Goal: Task Accomplishment & Management: Use online tool/utility

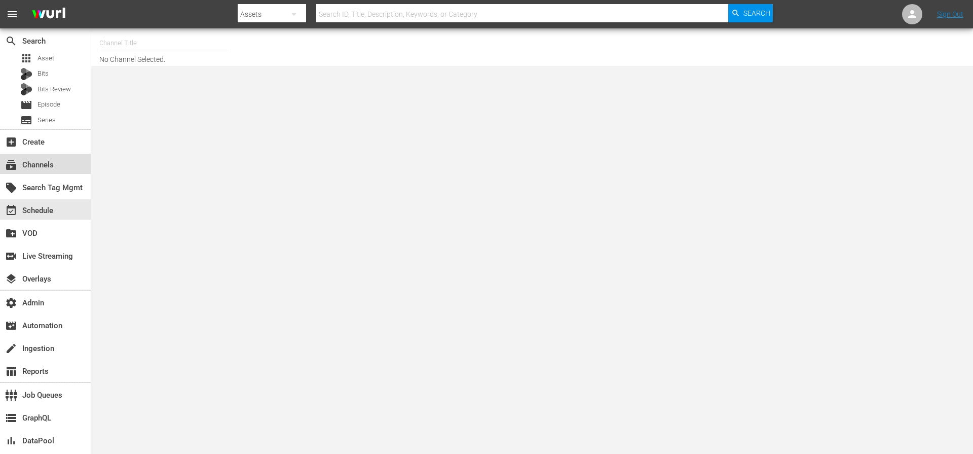
click at [49, 160] on div "subscriptions Channels" at bounding box center [28, 163] width 57 height 9
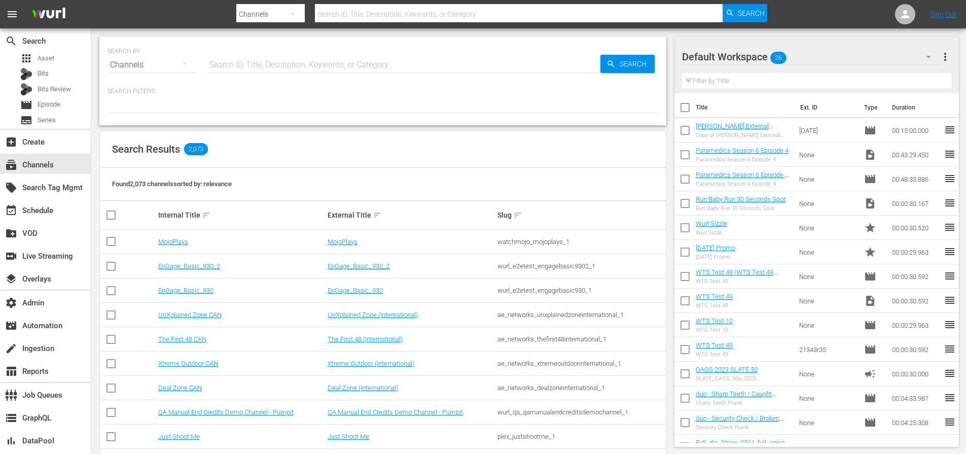
click at [355, 12] on input "text" at bounding box center [519, 14] width 408 height 24
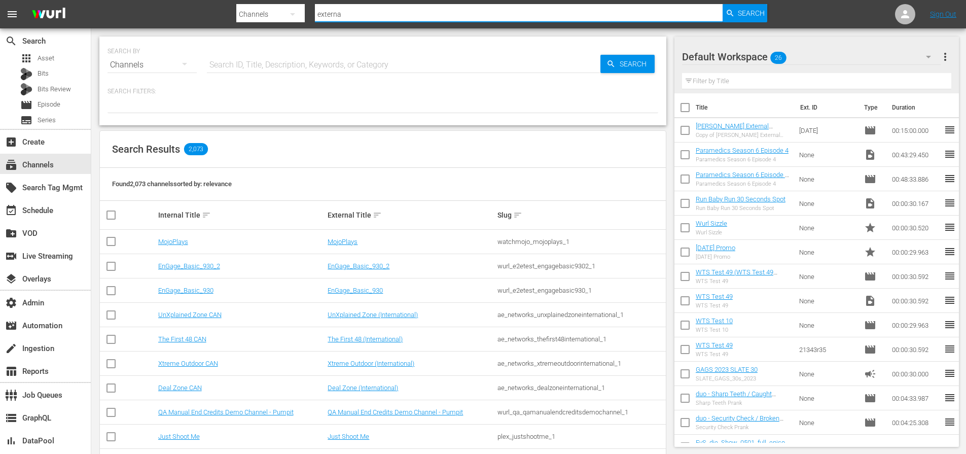
type input "external"
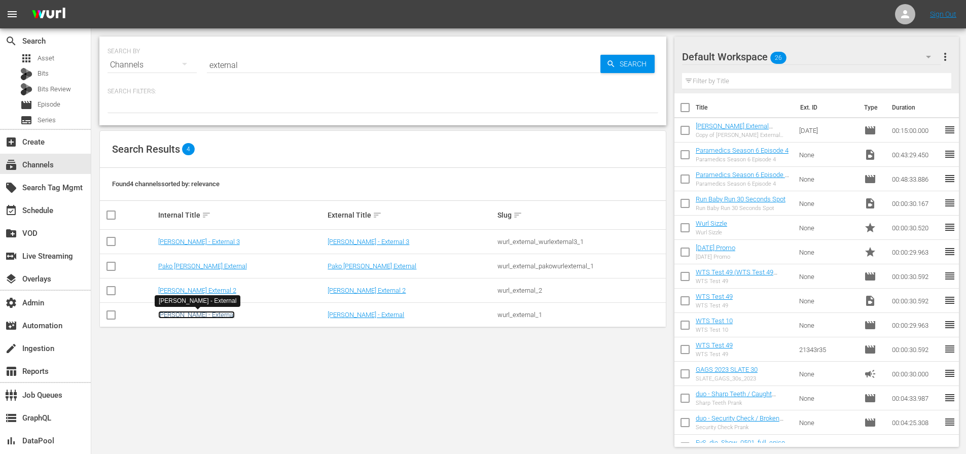
click at [174, 316] on link "[PERSON_NAME] - External" at bounding box center [196, 315] width 77 height 8
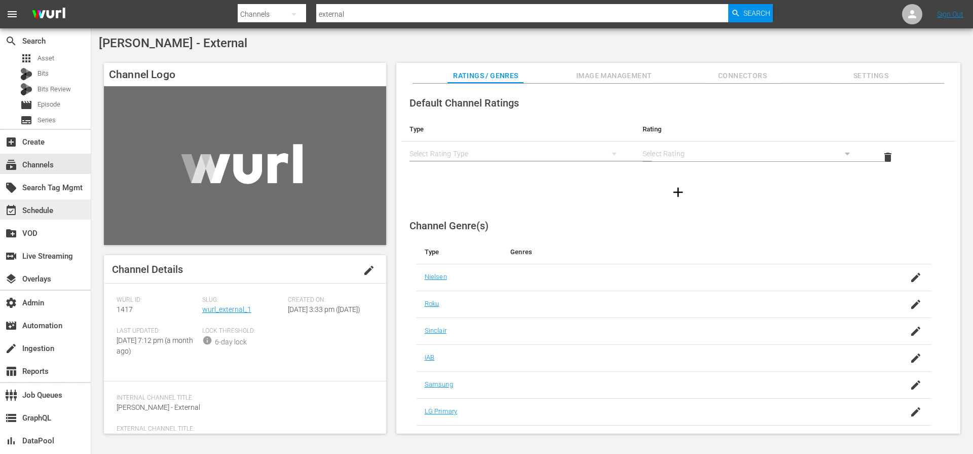
click at [59, 205] on div "event_available Schedule" at bounding box center [45, 209] width 91 height 20
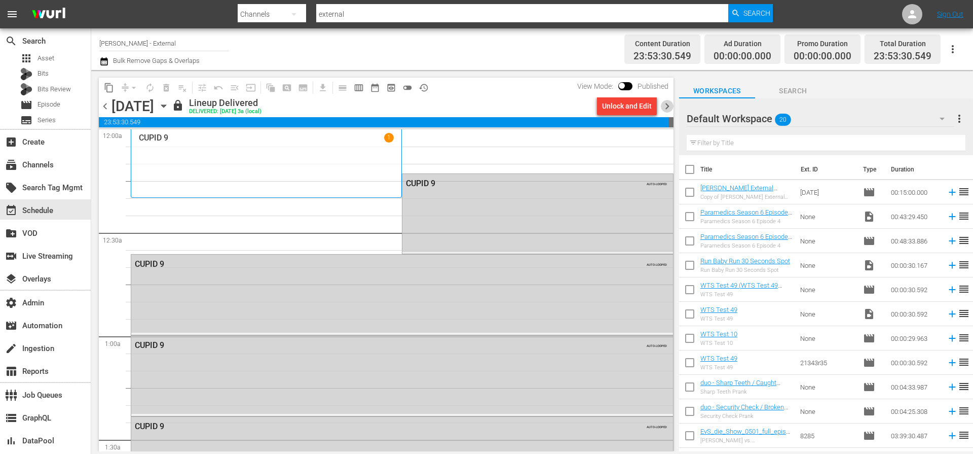
click at [671, 106] on span "chevron_right" at bounding box center [667, 106] width 13 height 13
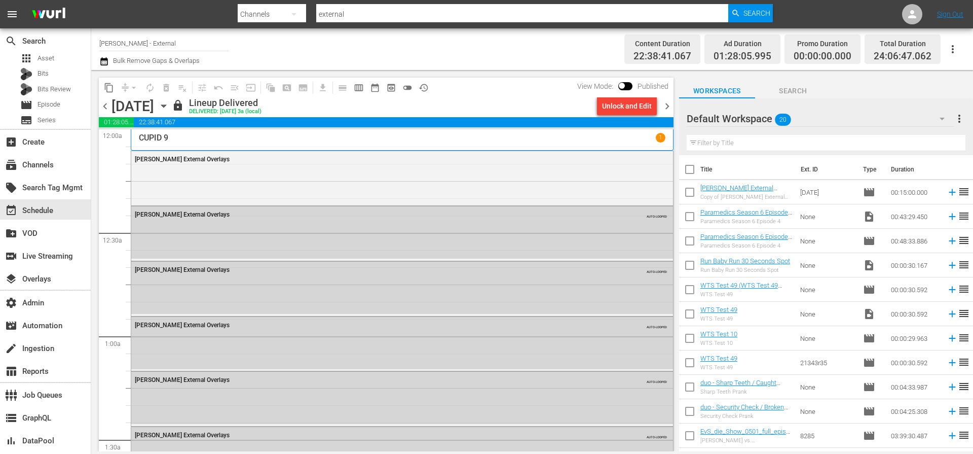
click at [670, 106] on span "chevron_right" at bounding box center [667, 106] width 13 height 13
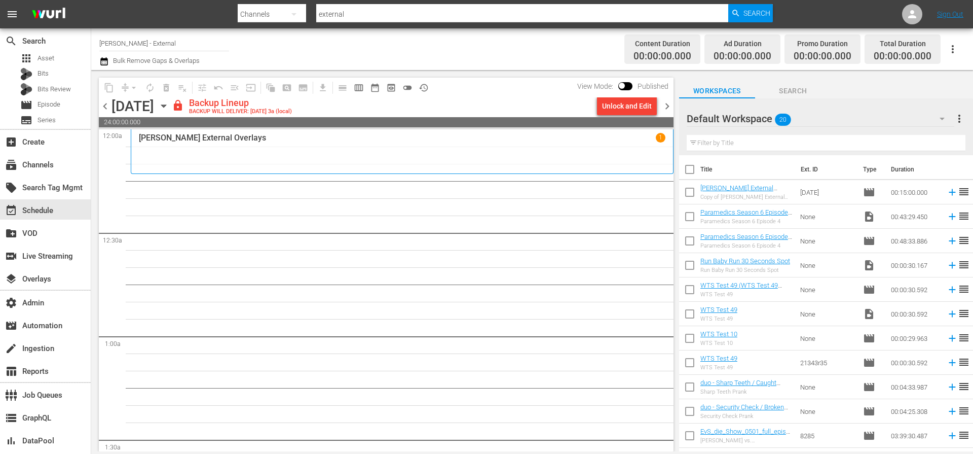
click at [670, 106] on span "chevron_right" at bounding box center [667, 106] width 13 height 13
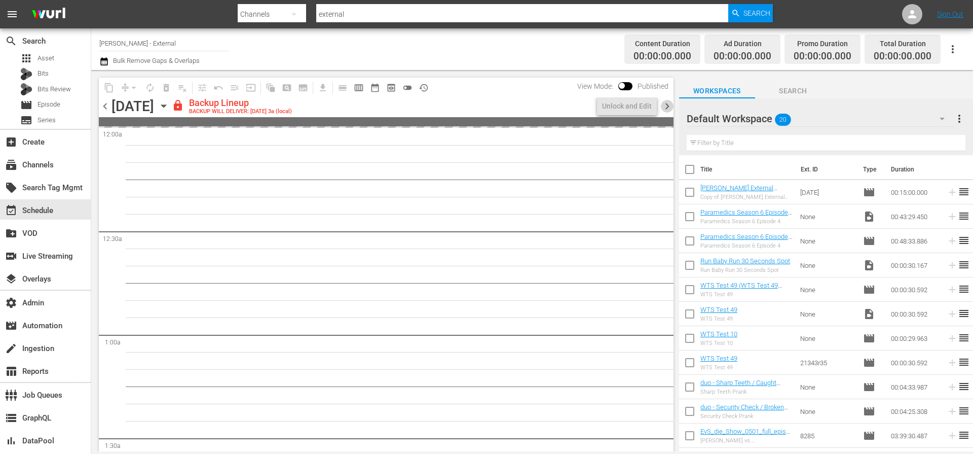
click at [670, 106] on span "chevron_right" at bounding box center [667, 106] width 13 height 13
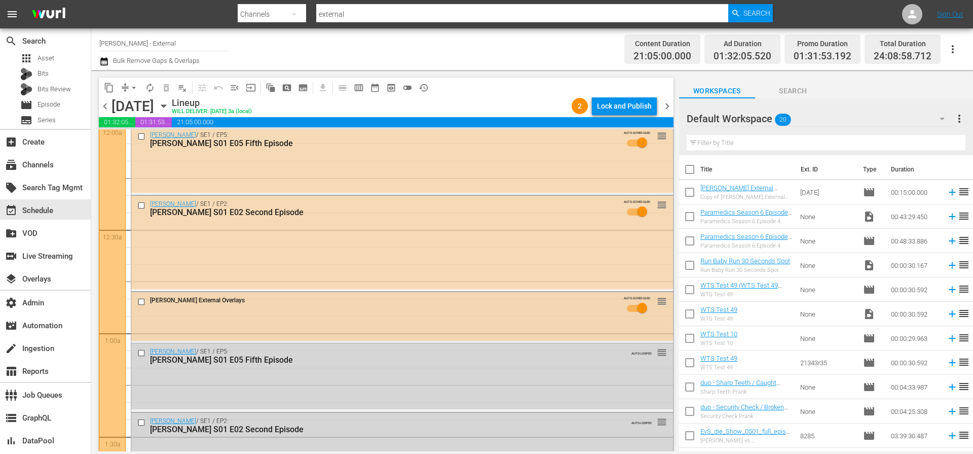
scroll to position [4, 0]
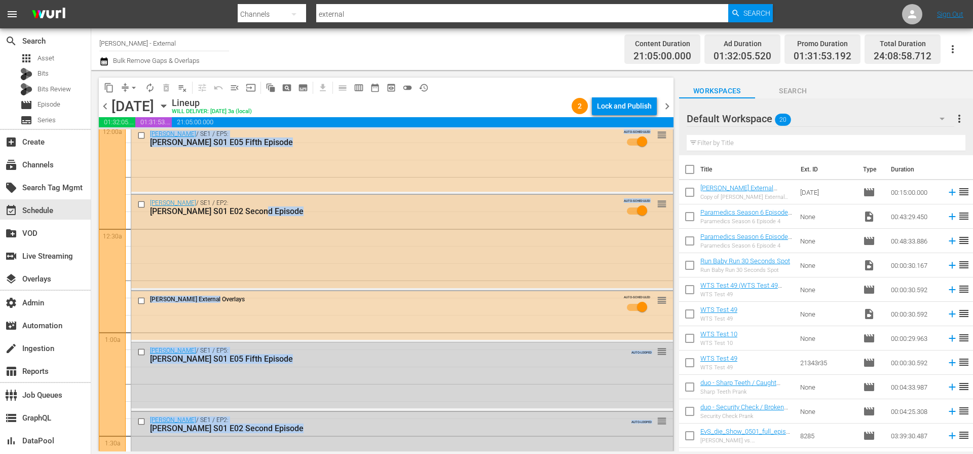
drag, startPoint x: 377, startPoint y: 308, endPoint x: 378, endPoint y: 242, distance: 66.4
click at [358, 314] on div "[PERSON_NAME] External Overlays AUTO-SCHEDULED reorder" at bounding box center [402, 306] width 542 height 30
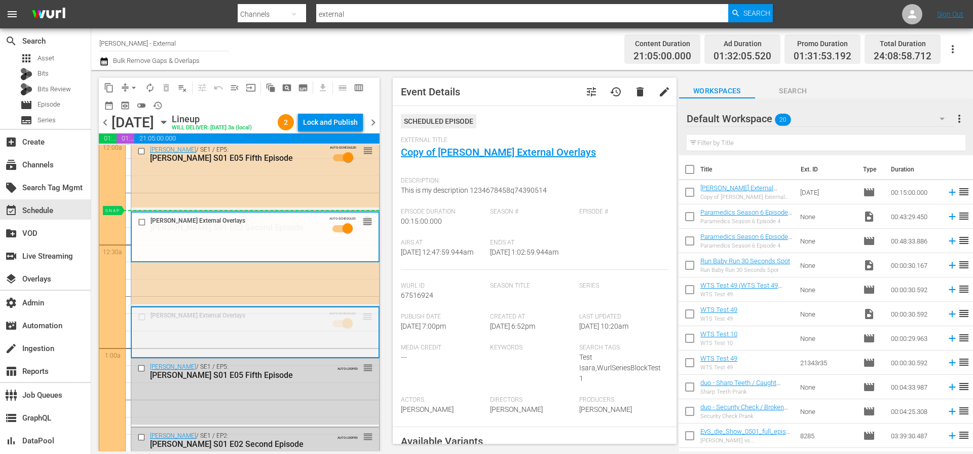
drag, startPoint x: 360, startPoint y: 316, endPoint x: 362, endPoint y: 221, distance: 94.3
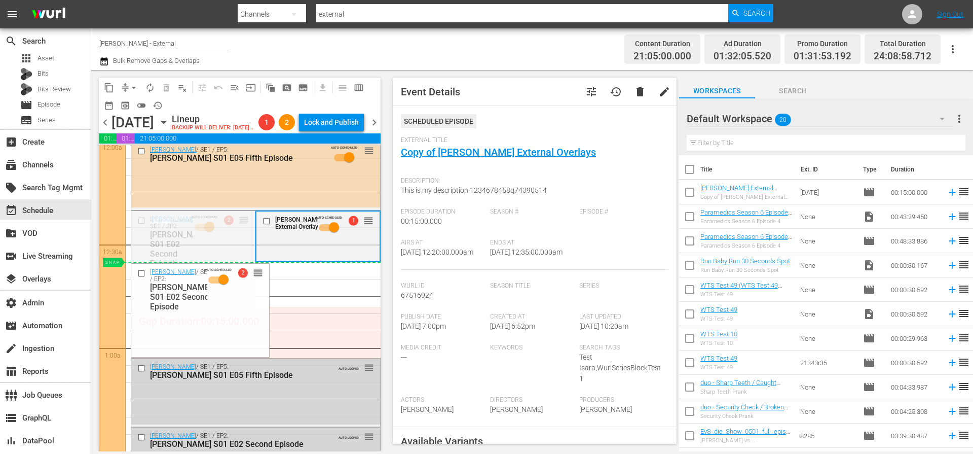
drag, startPoint x: 242, startPoint y: 235, endPoint x: 241, endPoint y: 284, distance: 49.7
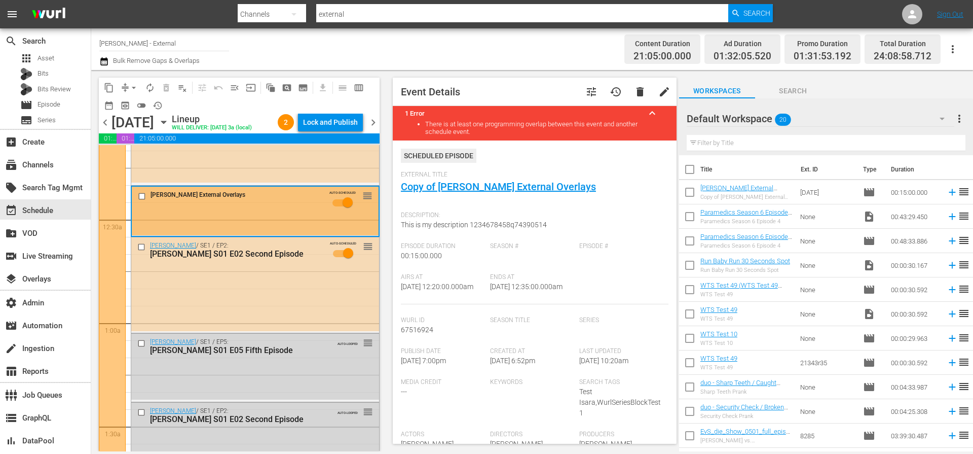
scroll to position [0, 0]
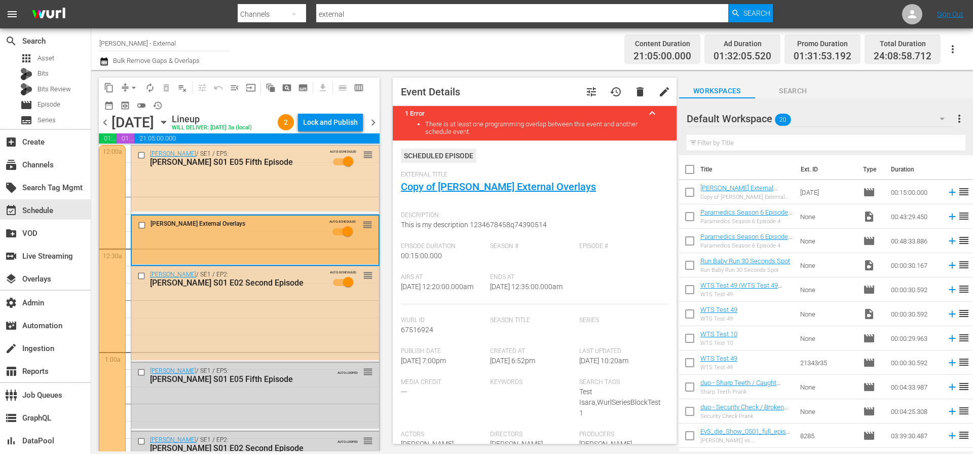
click at [277, 296] on div "[PERSON_NAME] / SE1 / EP2: [PERSON_NAME] S01 E02 Second Episode AUTO-SCHEDULED …" at bounding box center [255, 312] width 248 height 93
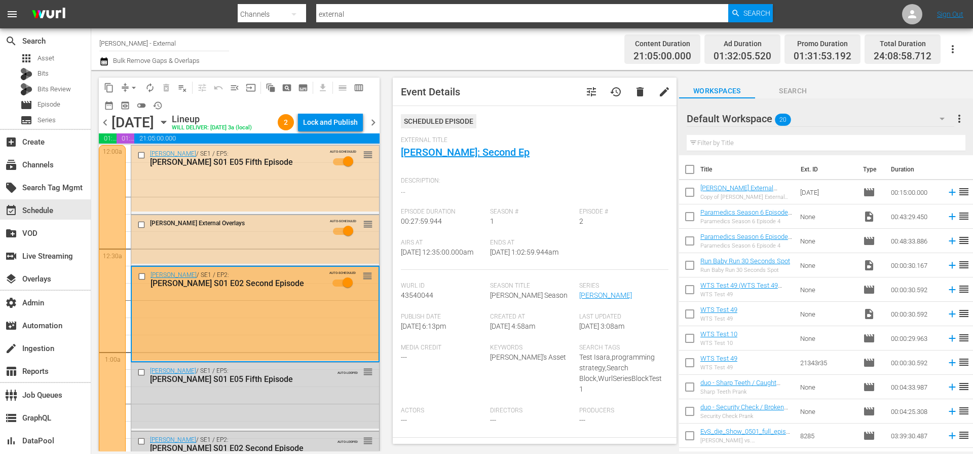
click at [284, 235] on div "[PERSON_NAME] External Overlays AUTO-SCHEDULED reorder" at bounding box center [255, 230] width 248 height 30
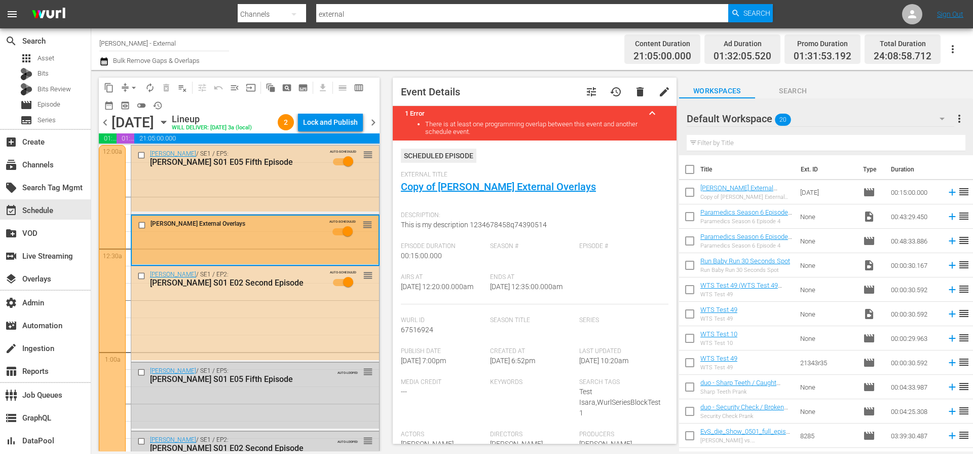
click at [288, 191] on div "[PERSON_NAME] / SE1 / EP5: [PERSON_NAME] S01 E05 Fifth Episode AUTO-SCHEDULED r…" at bounding box center [255, 178] width 248 height 66
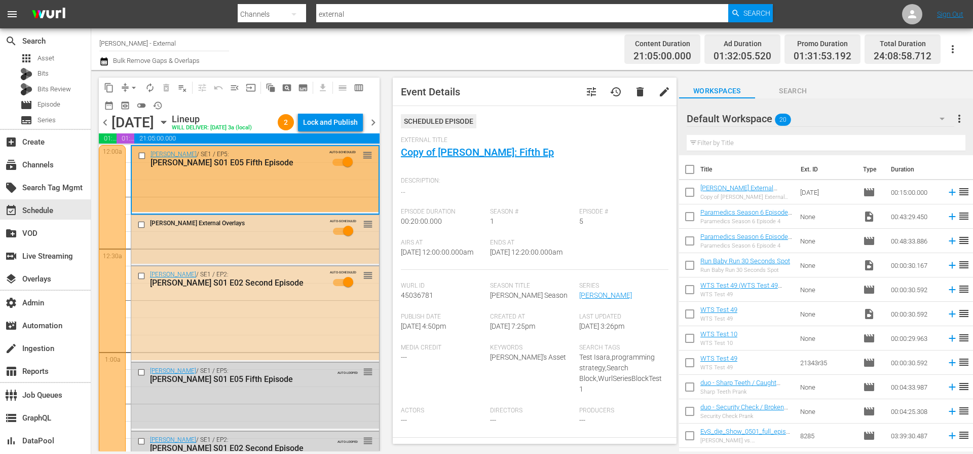
click at [281, 233] on div "[PERSON_NAME] External Overlays AUTO-SCHEDULED reorder" at bounding box center [255, 230] width 248 height 30
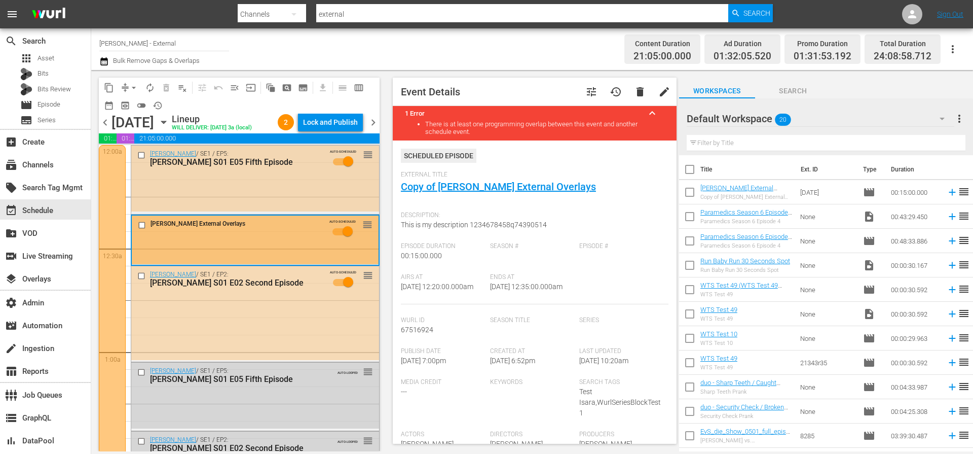
click at [286, 195] on div "[PERSON_NAME] / SE1 / EP5: [PERSON_NAME] S01 E05 Fifth Episode AUTO-SCHEDULED r…" at bounding box center [255, 178] width 248 height 66
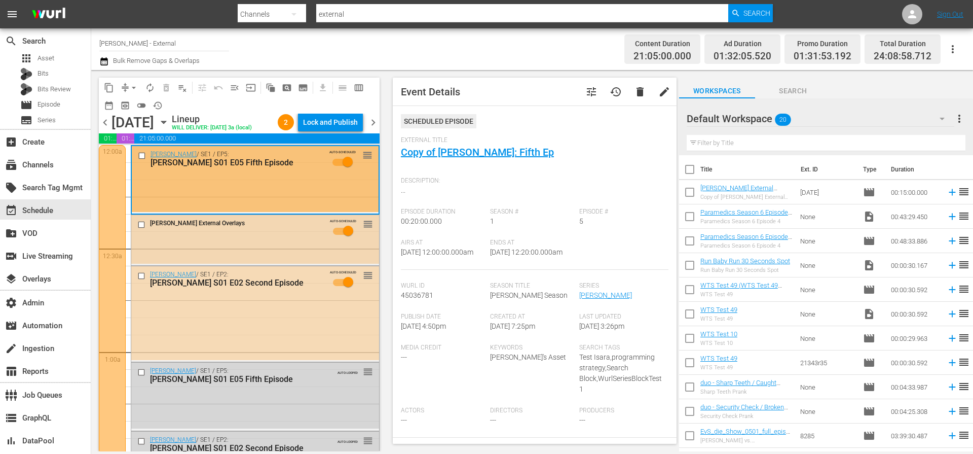
click at [277, 250] on div "[PERSON_NAME] External Overlays AUTO-SCHEDULED reorder" at bounding box center [255, 239] width 248 height 49
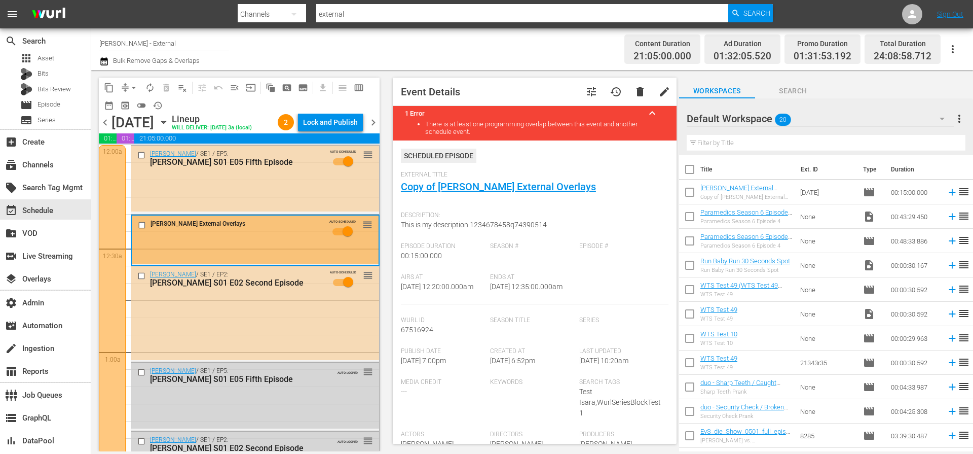
click at [267, 302] on div "[PERSON_NAME] / SE1 / EP2: [PERSON_NAME] S01 E02 Second Episode AUTO-SCHEDULED …" at bounding box center [255, 312] width 248 height 93
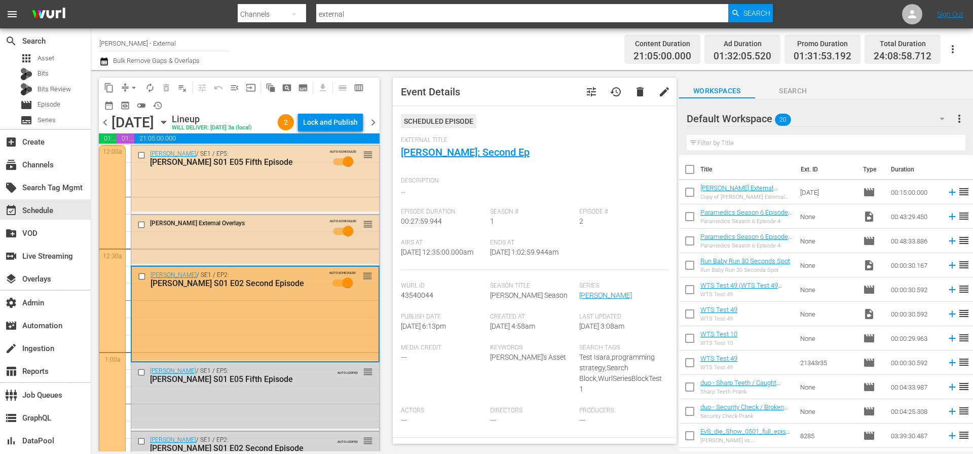
click at [283, 228] on div "[PERSON_NAME] External Overlays" at bounding box center [229, 224] width 189 height 12
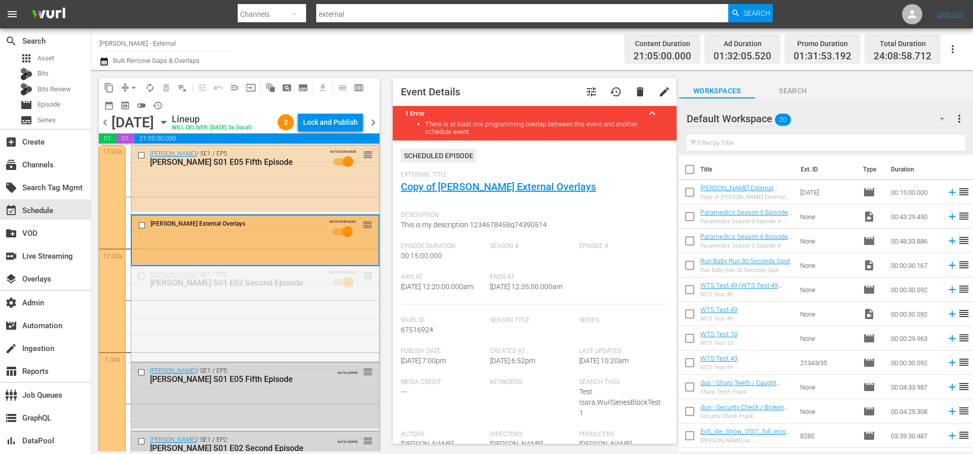
drag, startPoint x: 358, startPoint y: 276, endPoint x: 360, endPoint y: 224, distance: 51.7
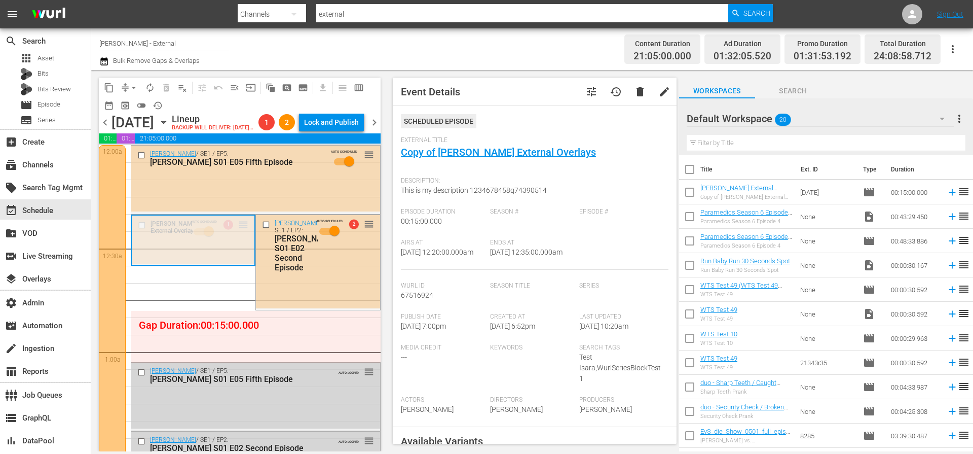
drag, startPoint x: 241, startPoint y: 239, endPoint x: 238, endPoint y: 329, distance: 89.8
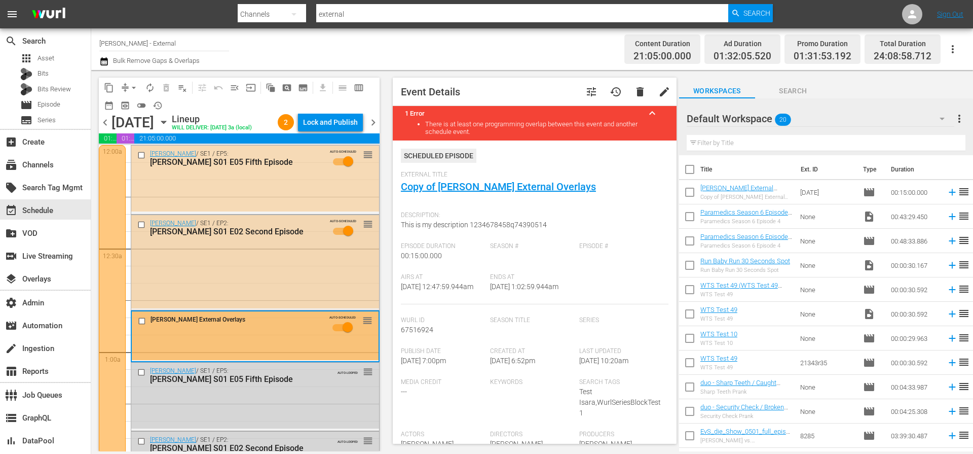
click at [263, 264] on div "[PERSON_NAME] / SE1 / EP2: [PERSON_NAME] S01 E02 Second Episode AUTO-SCHEDULED …" at bounding box center [255, 261] width 248 height 93
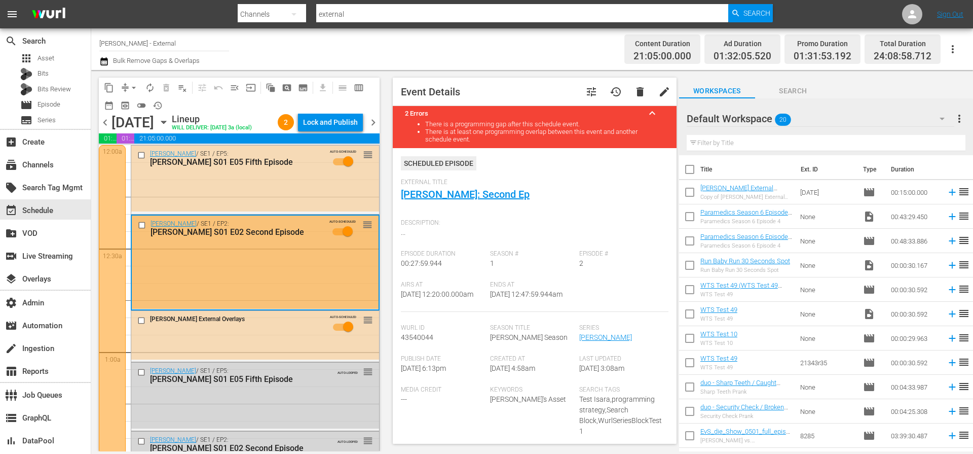
click at [283, 193] on div "[PERSON_NAME] / SE1 / EP5: [PERSON_NAME] S01 E05 Fifth Episode AUTO-SCHEDULED r…" at bounding box center [255, 178] width 248 height 66
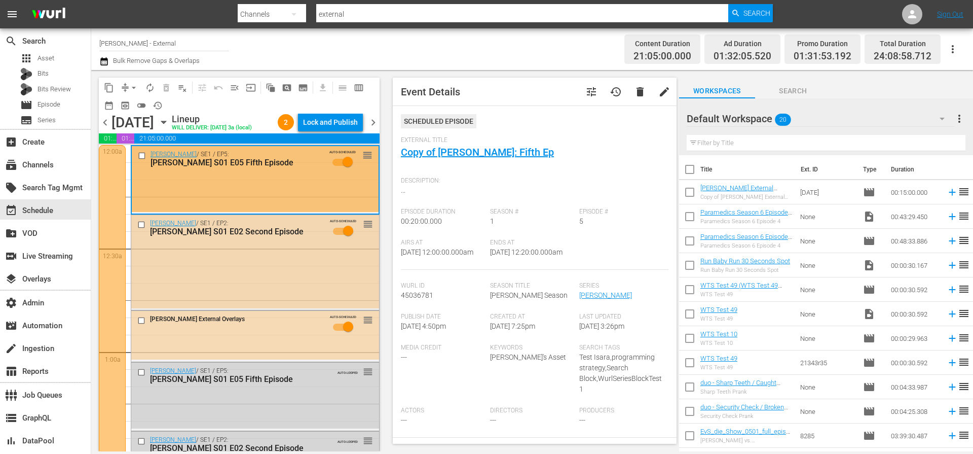
click at [244, 268] on div "[PERSON_NAME] / SE1 / EP2: [PERSON_NAME] S01 E02 Second Episode AUTO-SCHEDULED …" at bounding box center [255, 261] width 248 height 93
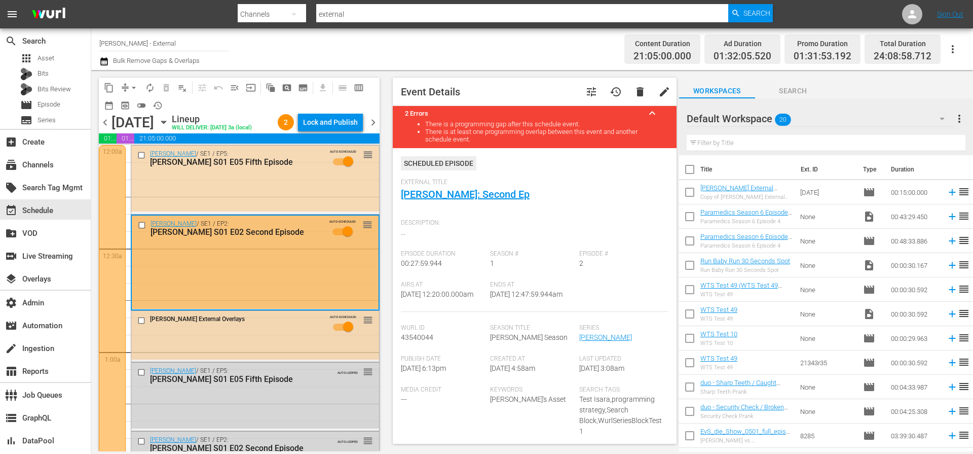
click at [228, 336] on div "[PERSON_NAME] External Overlays AUTO-SCHEDULED reorder" at bounding box center [255, 326] width 248 height 30
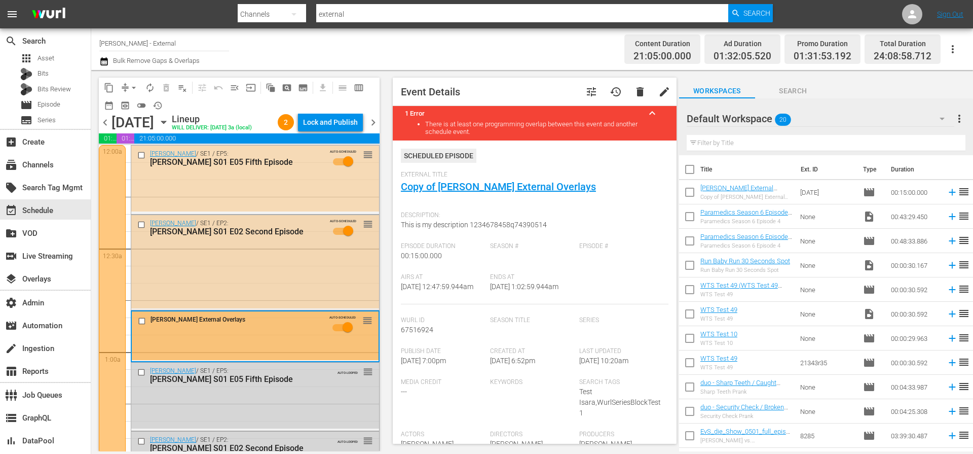
click at [247, 283] on div "[PERSON_NAME] / SE1 / EP2: [PERSON_NAME] S01 E02 Second Episode AUTO-SCHEDULED …" at bounding box center [255, 261] width 248 height 93
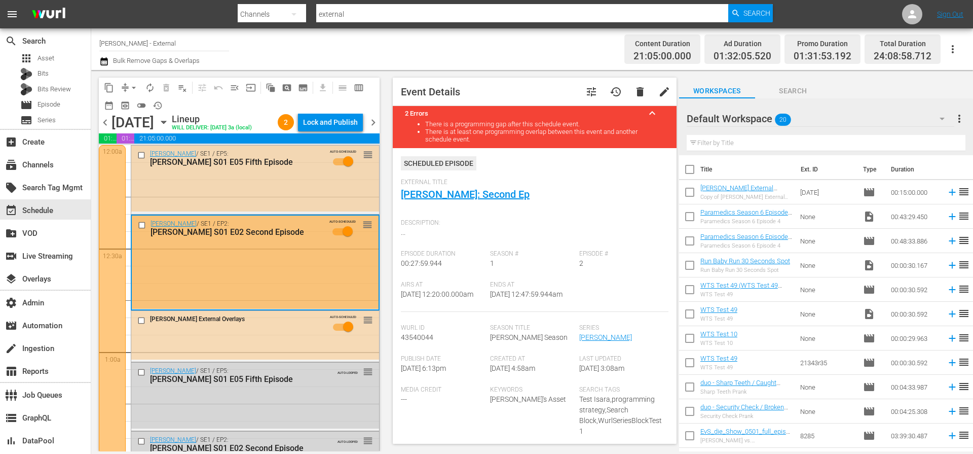
click at [284, 200] on div "[PERSON_NAME] / SE1 / EP5: [PERSON_NAME] S01 E05 Fifth Episode AUTO-SCHEDULED r…" at bounding box center [255, 178] width 248 height 66
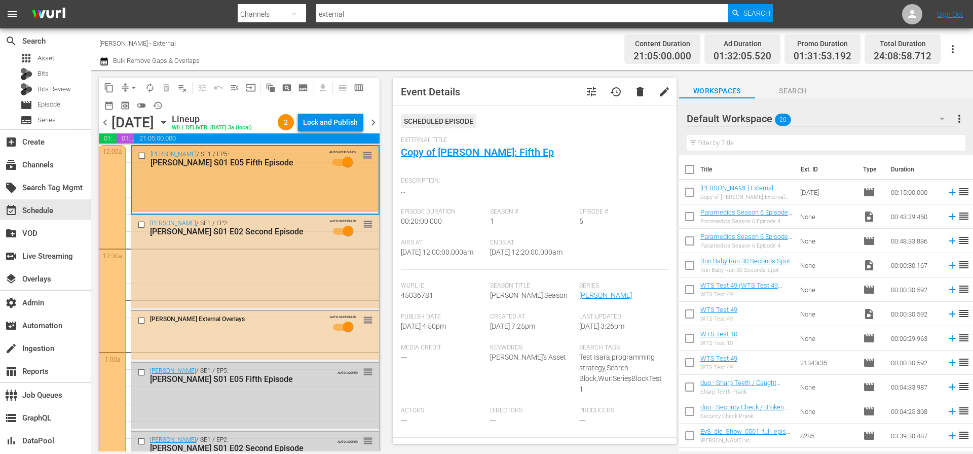
click at [266, 263] on div "[PERSON_NAME] / SE1 / EP2: [PERSON_NAME] S01 E02 Second Episode AUTO-SCHEDULED …" at bounding box center [255, 261] width 248 height 93
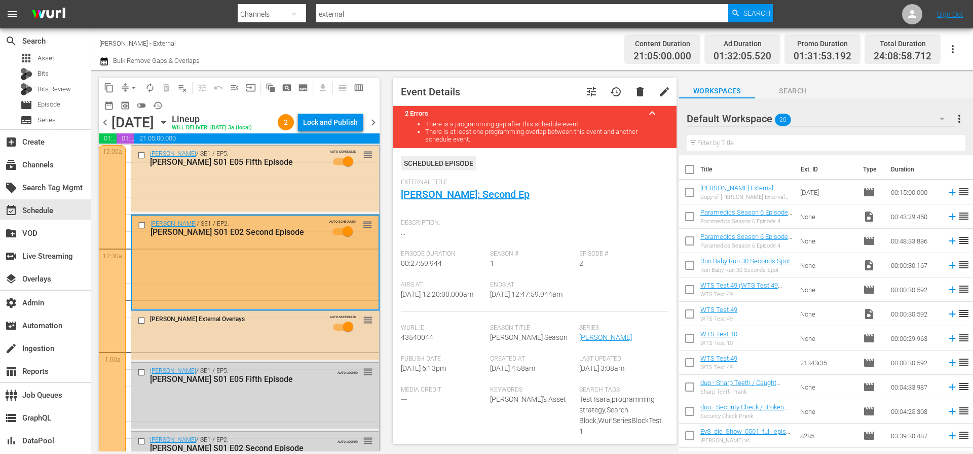
click at [258, 329] on div "[PERSON_NAME] External Overlays AUTO-SCHEDULED reorder" at bounding box center [255, 326] width 248 height 30
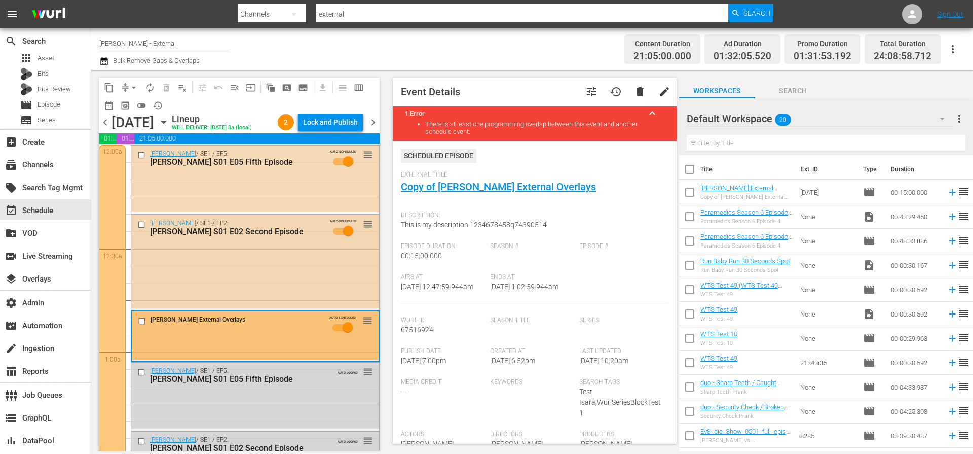
click at [267, 267] on div "[PERSON_NAME] / SE1 / EP2: [PERSON_NAME] S01 E02 Second Episode AUTO-SCHEDULED …" at bounding box center [255, 261] width 248 height 93
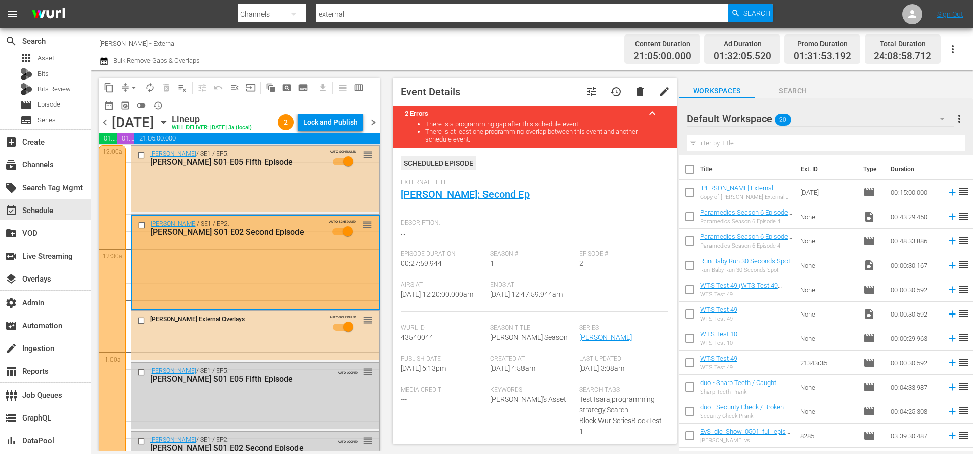
click at [281, 200] on div "[PERSON_NAME] / SE1 / EP5: [PERSON_NAME] S01 E05 Fifth Episode AUTO-SCHEDULED r…" at bounding box center [255, 178] width 248 height 66
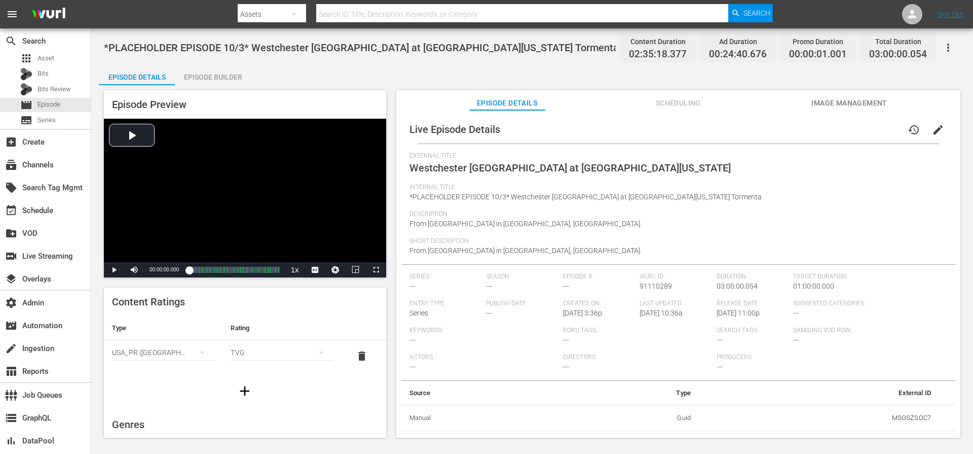
click at [821, 103] on span "Image Management" at bounding box center [849, 103] width 76 height 13
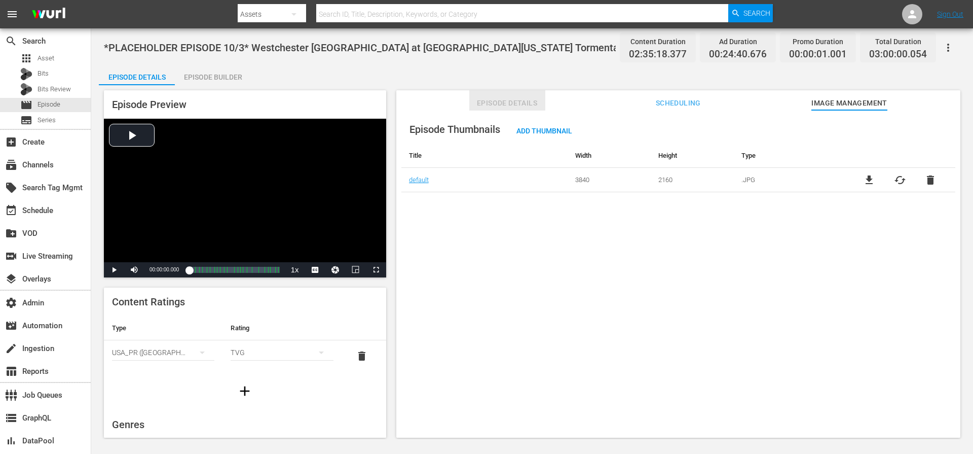
click at [506, 102] on span "Episode Details" at bounding box center [507, 103] width 76 height 13
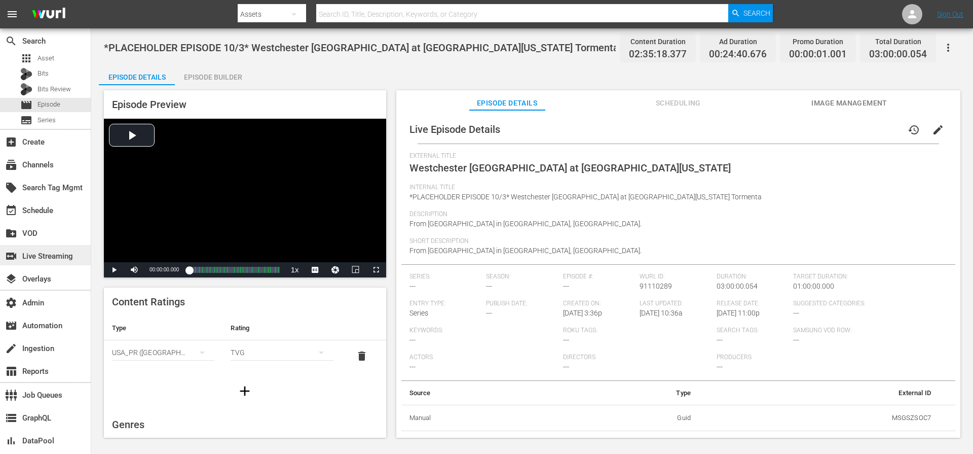
click at [38, 259] on div "switch_video Live Streaming" at bounding box center [28, 254] width 57 height 9
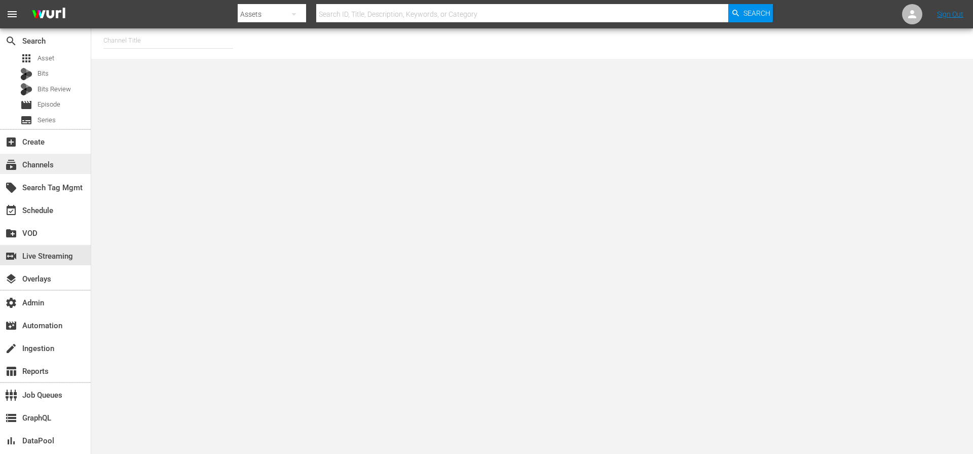
click at [38, 161] on div "subscriptions Channels" at bounding box center [28, 163] width 57 height 9
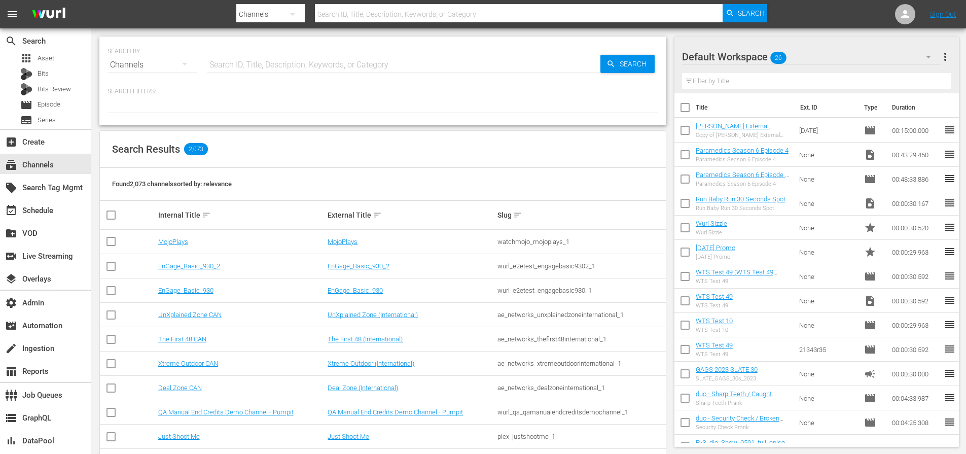
click at [228, 71] on input "text" at bounding box center [403, 65] width 393 height 24
type input "msg"
